Goal: Share content

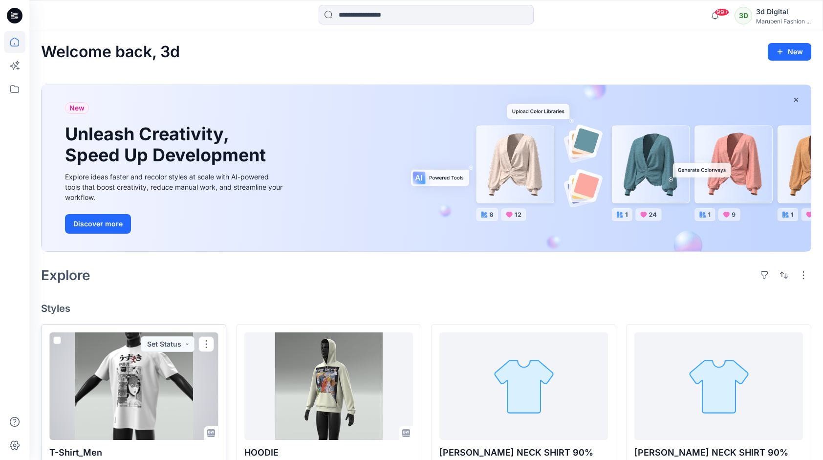
click at [145, 338] on button "Set Status" at bounding box center [168, 344] width 54 height 16
click at [128, 375] on div at bounding box center [133, 386] width 169 height 108
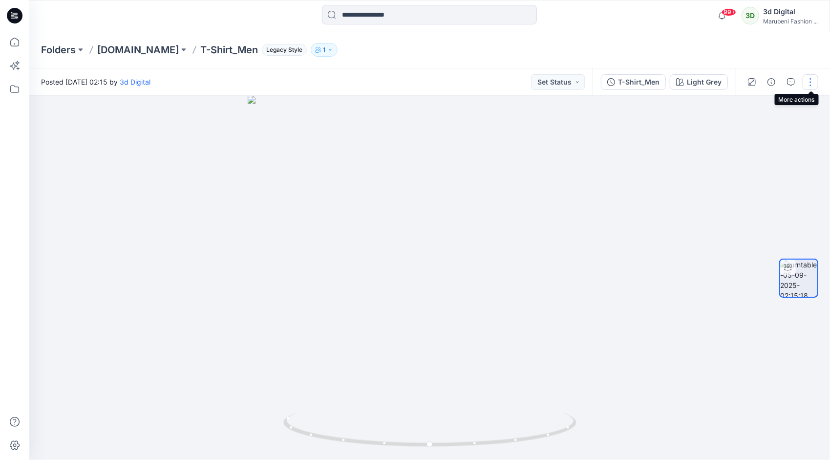
click at [812, 81] on button "button" at bounding box center [811, 82] width 16 height 16
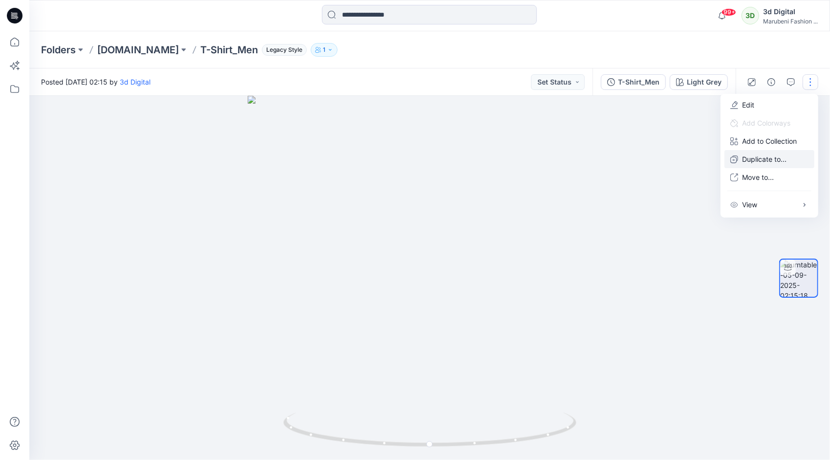
click at [744, 159] on p "Duplicate to..." at bounding box center [764, 159] width 44 height 10
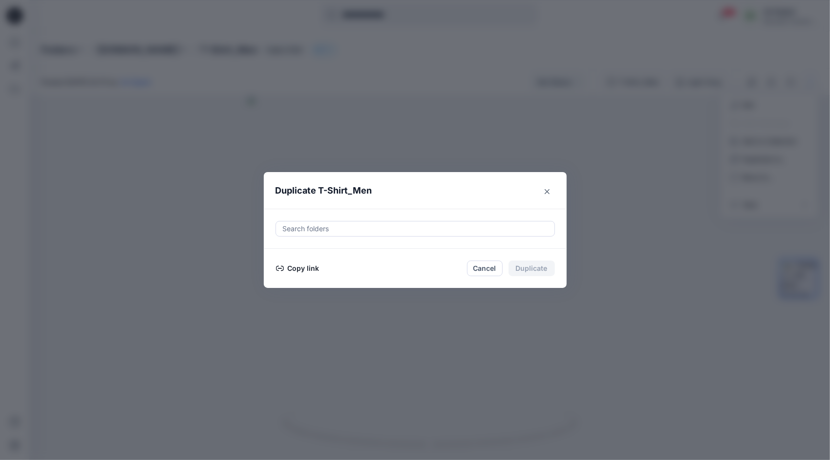
click at [299, 269] on button "Copy link" at bounding box center [298, 268] width 44 height 12
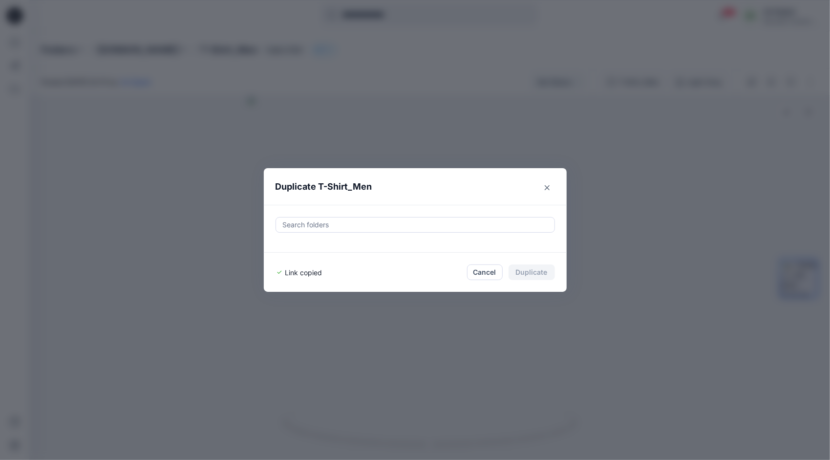
drag, startPoint x: 545, startPoint y: 189, endPoint x: 605, endPoint y: 135, distance: 80.7
click at [545, 189] on button "Close" at bounding box center [548, 188] width 16 height 16
